Goal: Find specific page/section: Find specific page/section

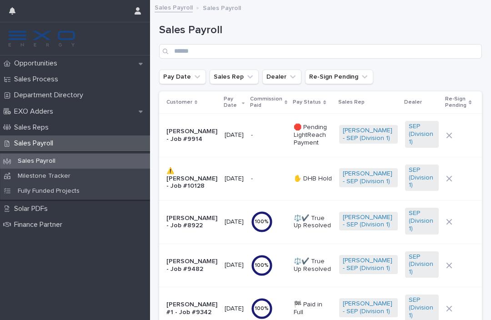
click at [124, 65] on div "Opportunities" at bounding box center [75, 63] width 150 height 16
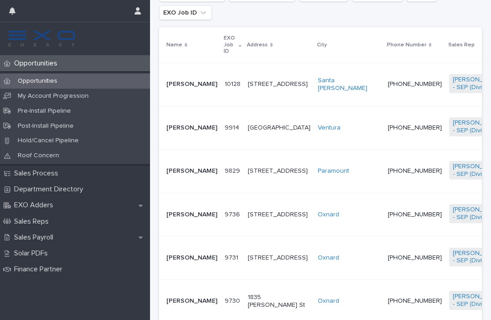
scroll to position [218, 0]
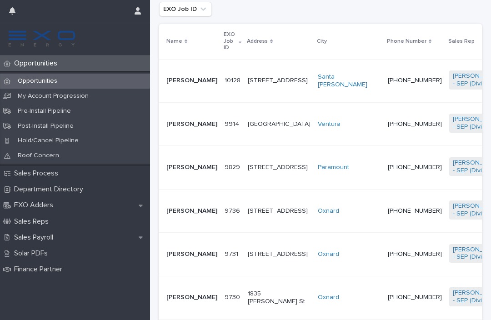
click at [193, 128] on p "[PERSON_NAME]" at bounding box center [191, 124] width 51 height 8
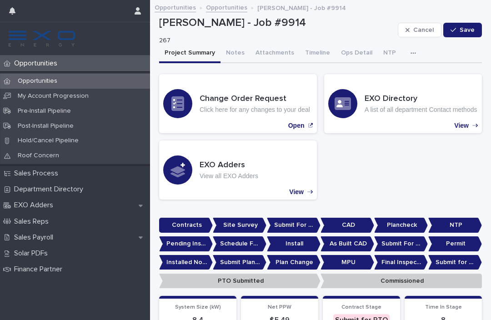
click at [228, 53] on button "Notes" at bounding box center [235, 53] width 30 height 19
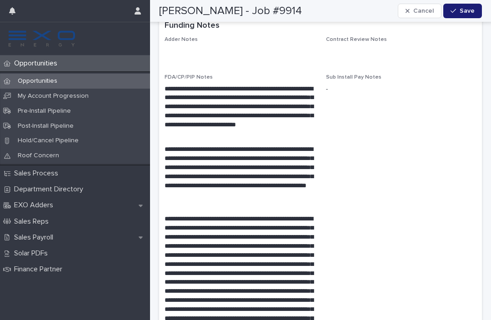
scroll to position [1708, 0]
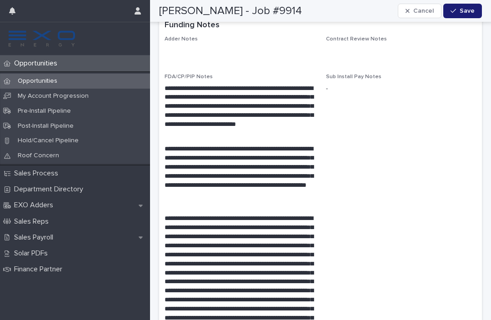
click at [19, 237] on p "Sales Payroll" at bounding box center [35, 237] width 50 height 9
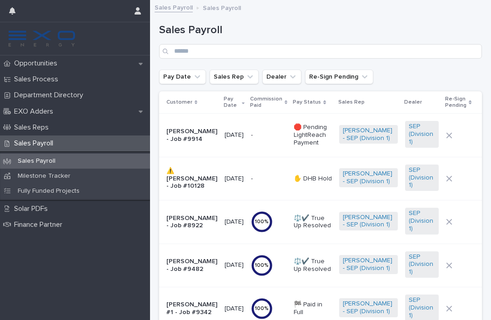
click at [185, 136] on p "[PERSON_NAME] - Job #9914" at bounding box center [191, 135] width 51 height 15
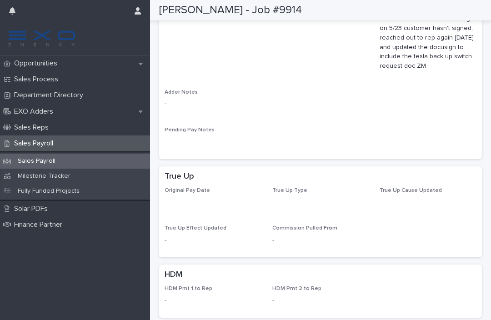
scroll to position [781, 0]
click at [85, 62] on div "Opportunities" at bounding box center [75, 63] width 150 height 16
